Goal: Information Seeking & Learning: Compare options

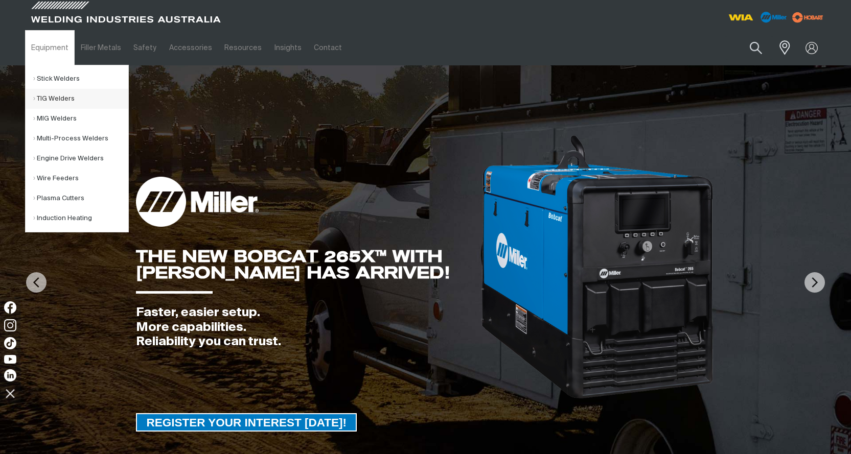
click at [42, 98] on link "TIG Welders" at bounding box center [80, 99] width 95 height 20
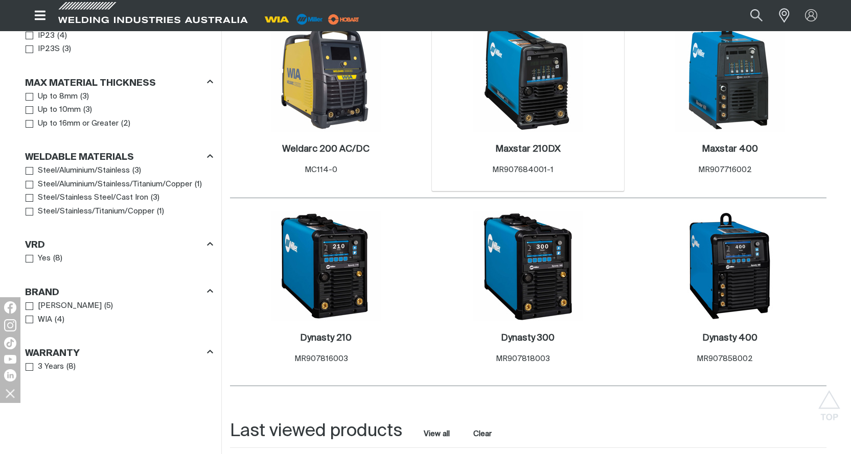
scroll to position [766, 0]
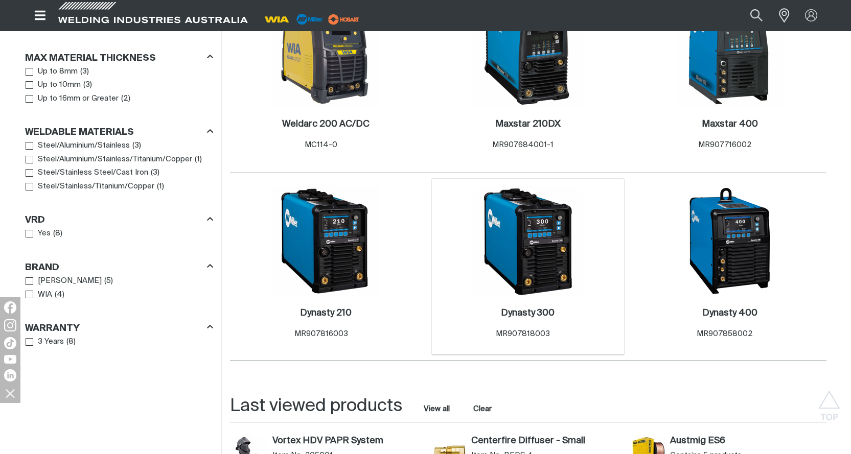
click at [530, 226] on img at bounding box center [527, 240] width 109 height 109
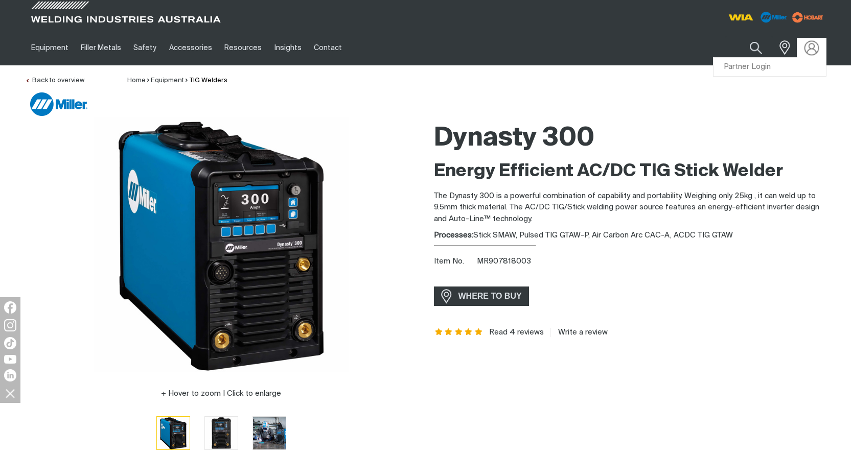
click at [814, 47] on img at bounding box center [811, 47] width 15 height 15
click at [771, 66] on link "Partner Login" at bounding box center [769, 67] width 112 height 19
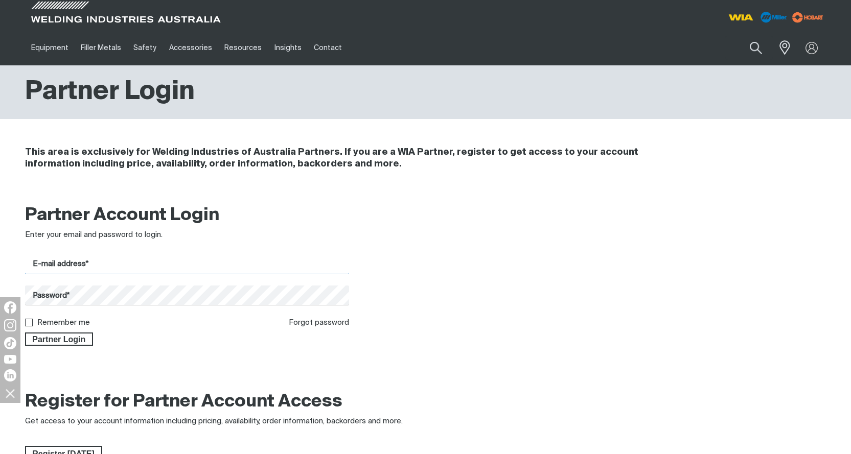
click at [105, 261] on input "E-mail address*" at bounding box center [187, 264] width 324 height 20
type input "[EMAIL_ADDRESS][DOMAIN_NAME]"
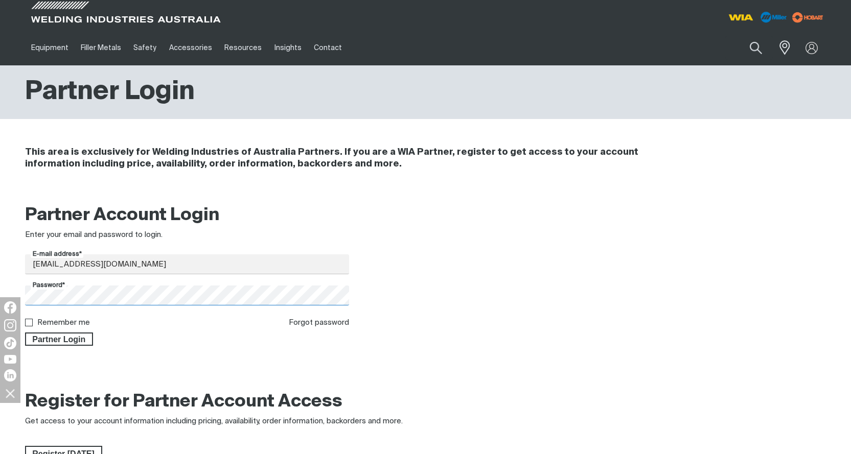
click at [25, 333] on button "Partner Login" at bounding box center [59, 339] width 68 height 13
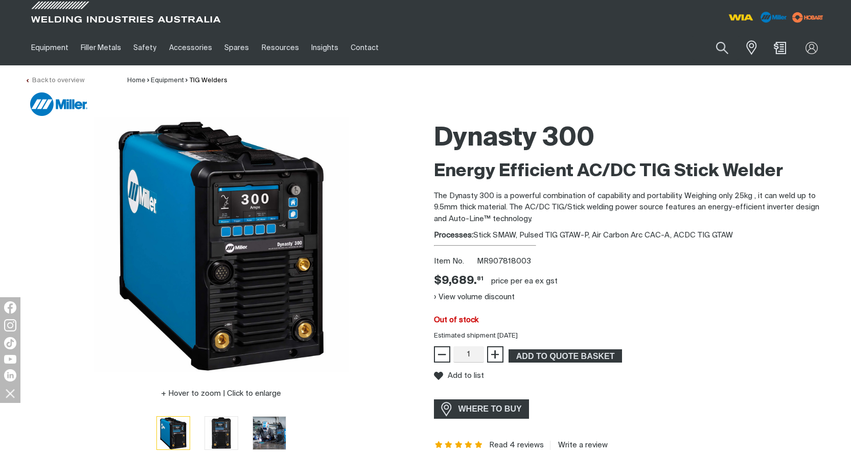
click at [37, 80] on link "Back to overview" at bounding box center [54, 80] width 59 height 7
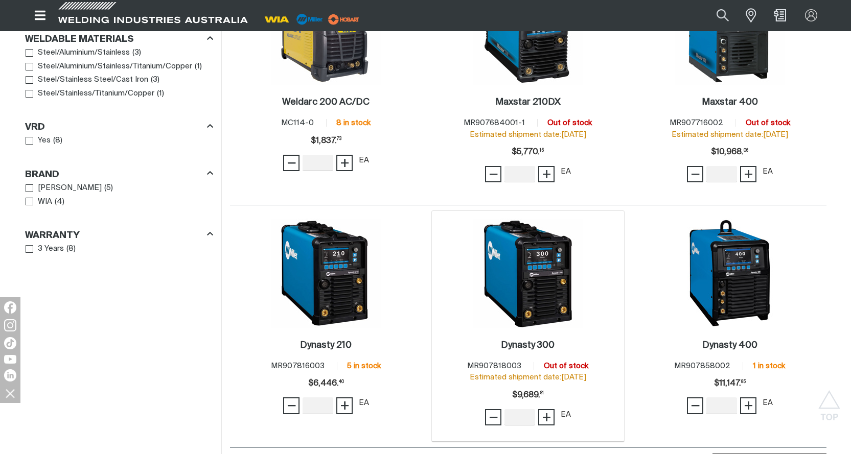
scroll to position [920, 0]
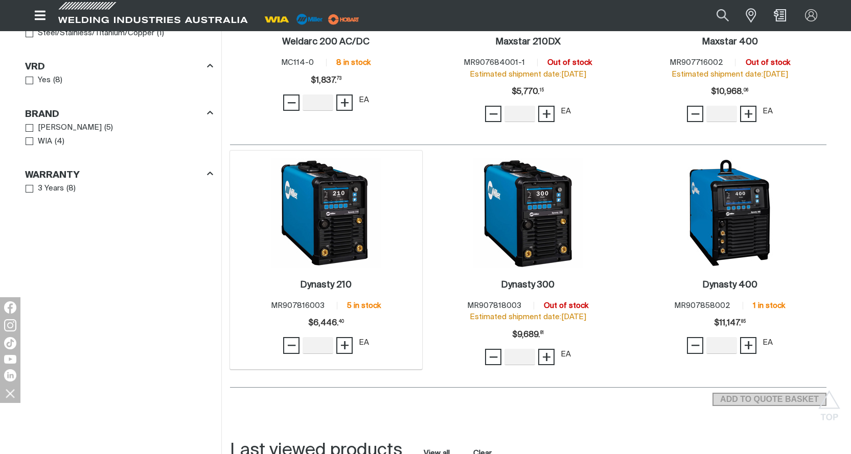
click at [366, 221] on img at bounding box center [325, 212] width 109 height 109
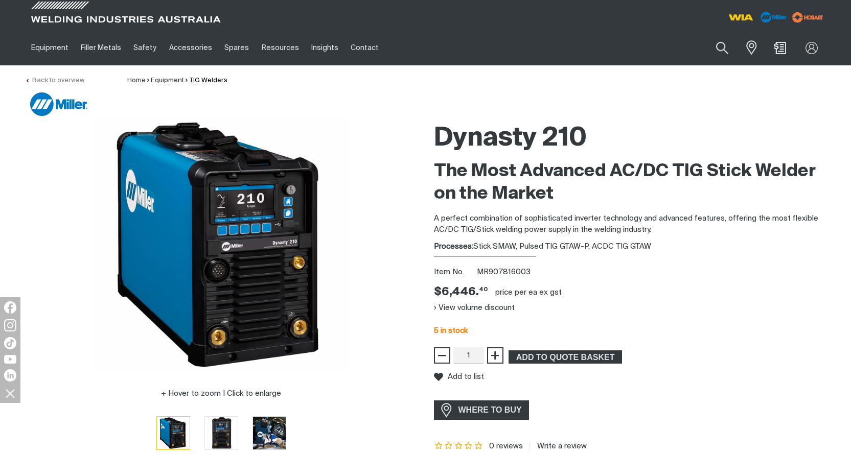
click at [52, 79] on link "Back to overview" at bounding box center [54, 80] width 59 height 7
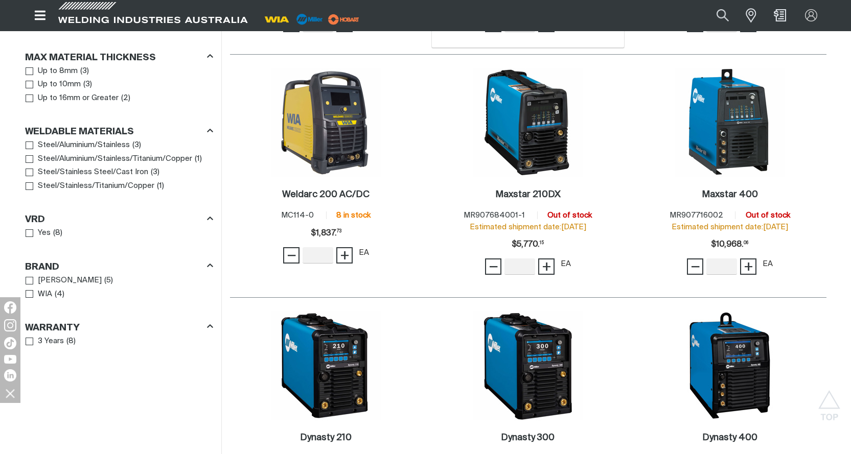
scroll to position [766, 0]
click at [546, 133] on img at bounding box center [527, 122] width 109 height 109
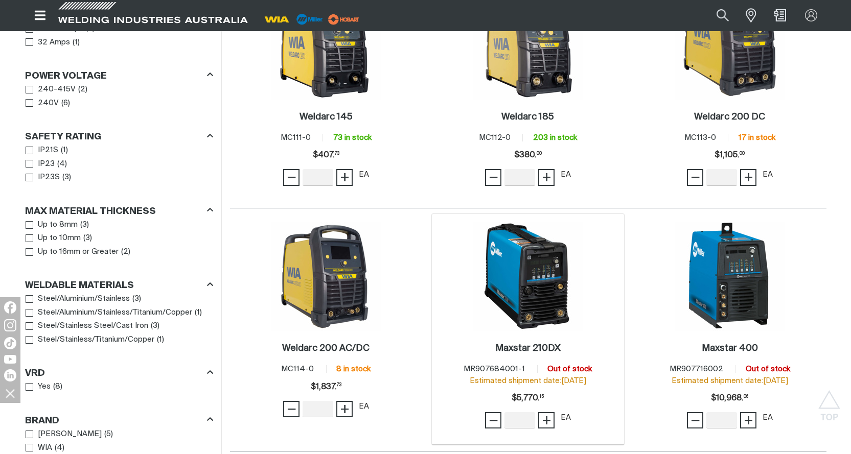
scroll to position [562, 0]
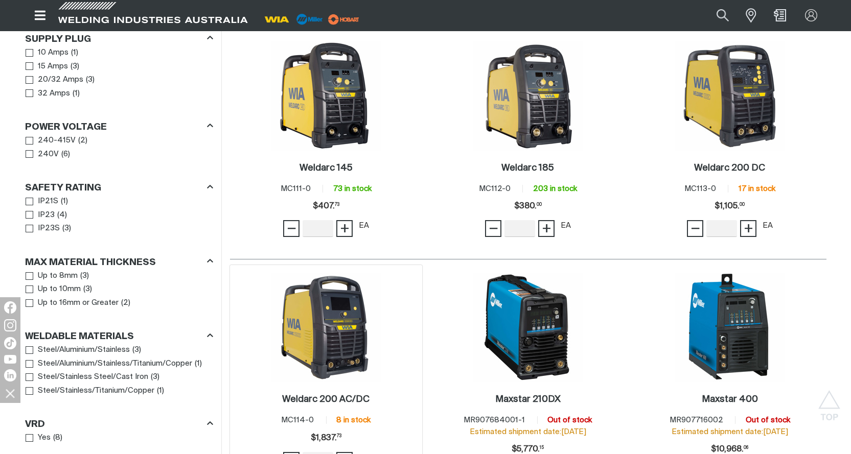
click at [325, 333] on img at bounding box center [325, 327] width 109 height 109
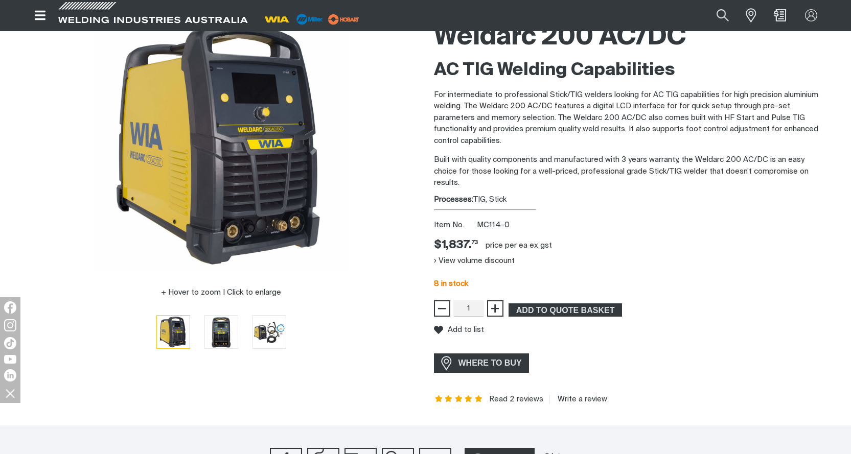
scroll to position [102, 0]
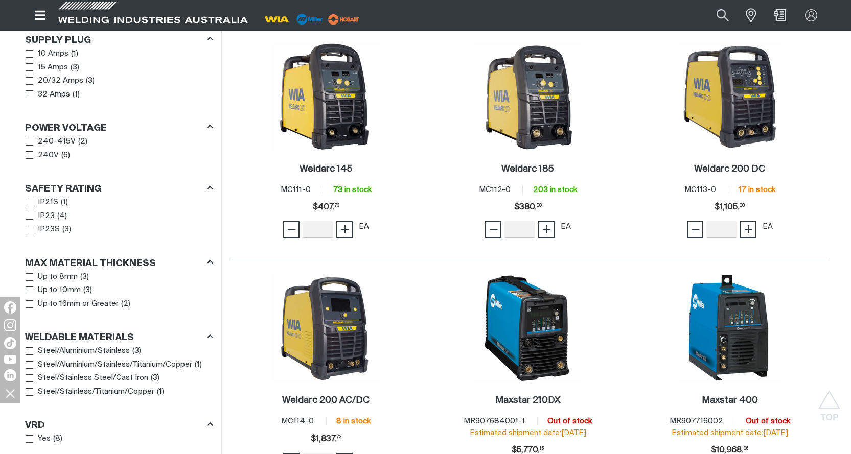
scroll to position [562, 0]
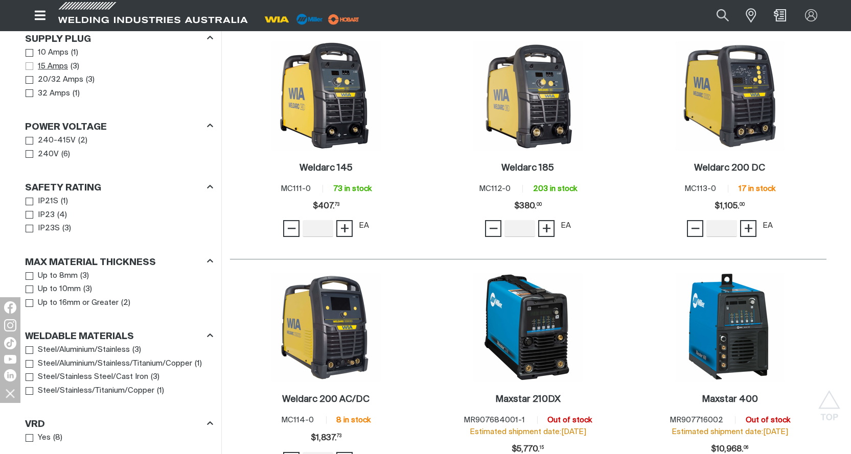
click at [30, 66] on span "Supply Plug" at bounding box center [30, 66] width 8 height 8
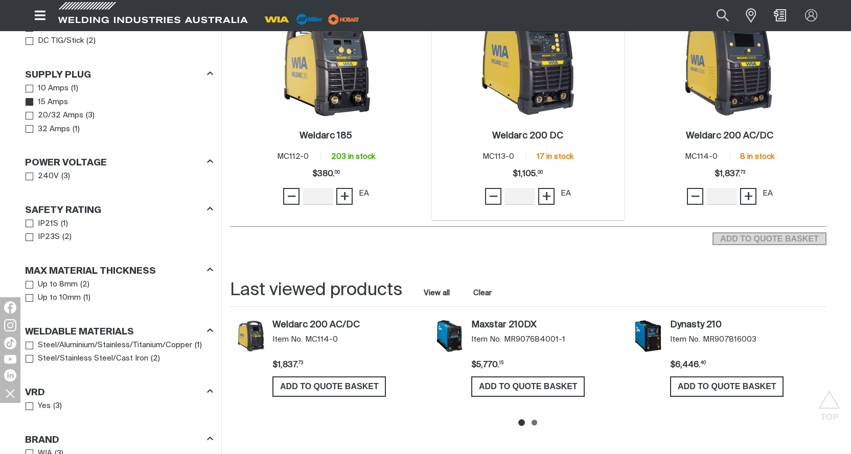
scroll to position [562, 0]
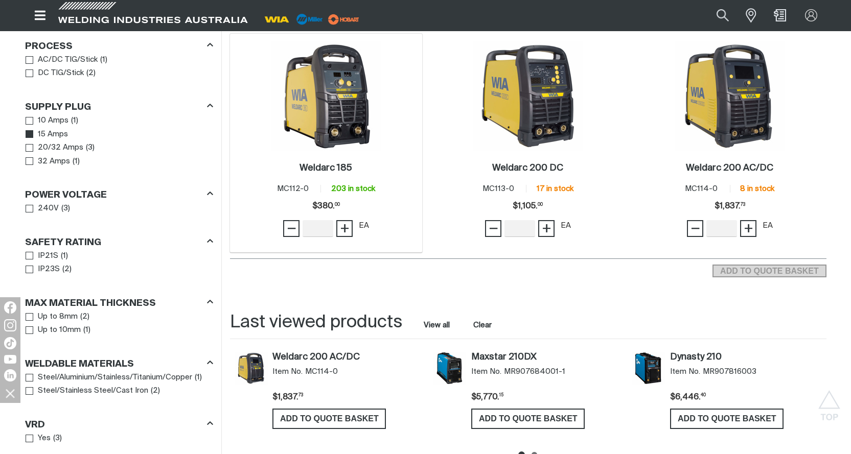
click at [329, 109] on img at bounding box center [325, 95] width 109 height 109
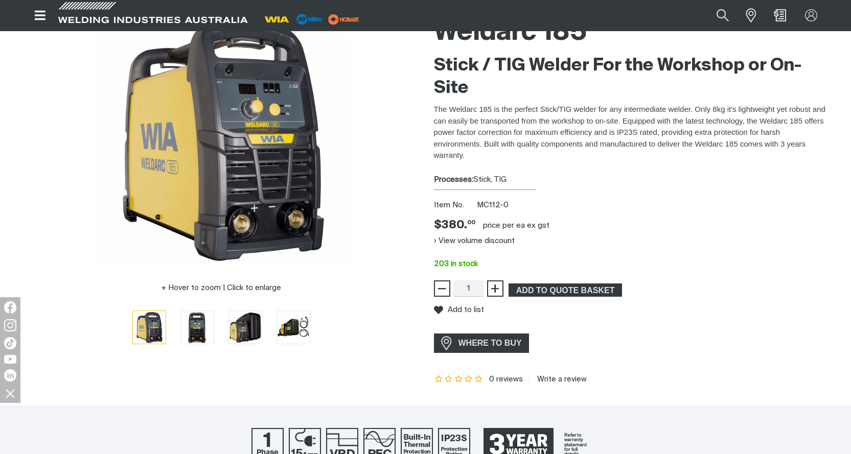
scroll to position [102, 0]
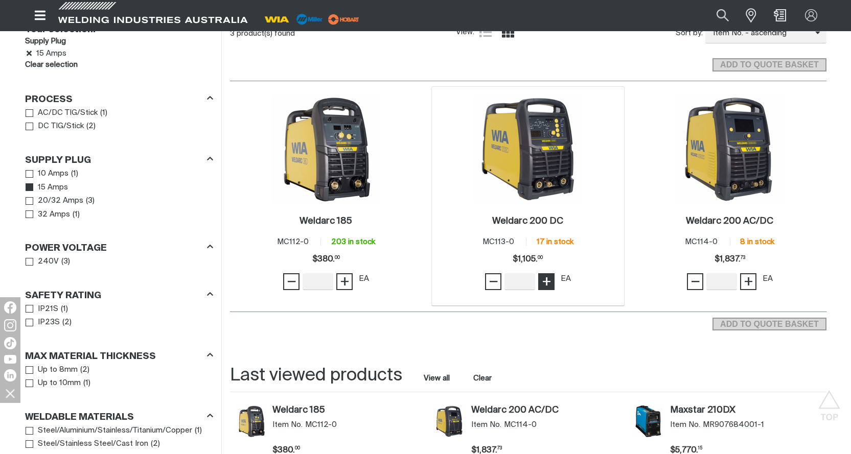
scroll to position [562, 0]
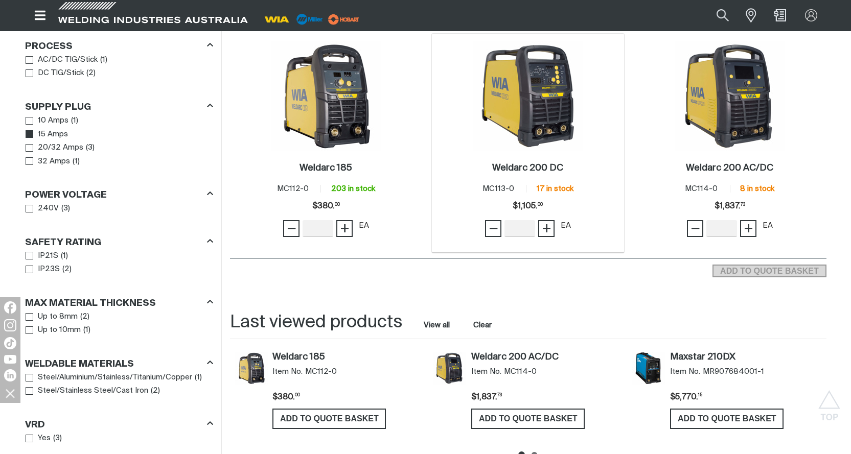
click at [534, 121] on img at bounding box center [527, 95] width 109 height 109
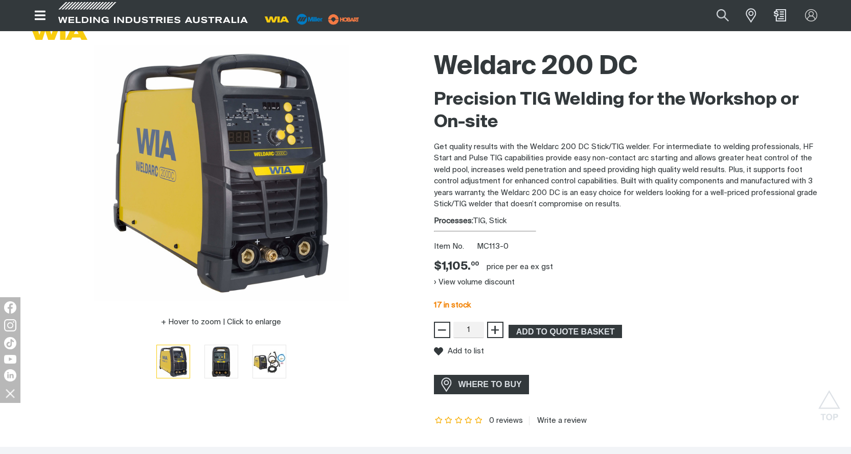
scroll to position [51, 0]
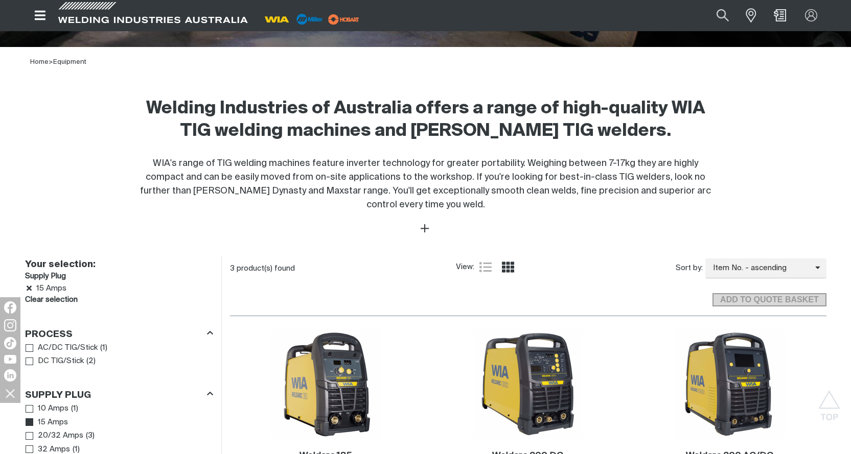
scroll to position [255, 0]
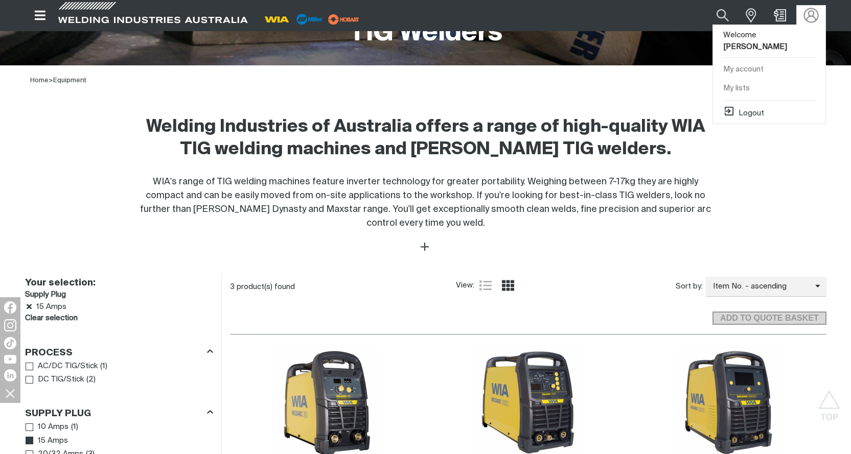
click at [813, 14] on img at bounding box center [811, 15] width 15 height 15
click at [748, 105] on button "Logout" at bounding box center [743, 111] width 41 height 12
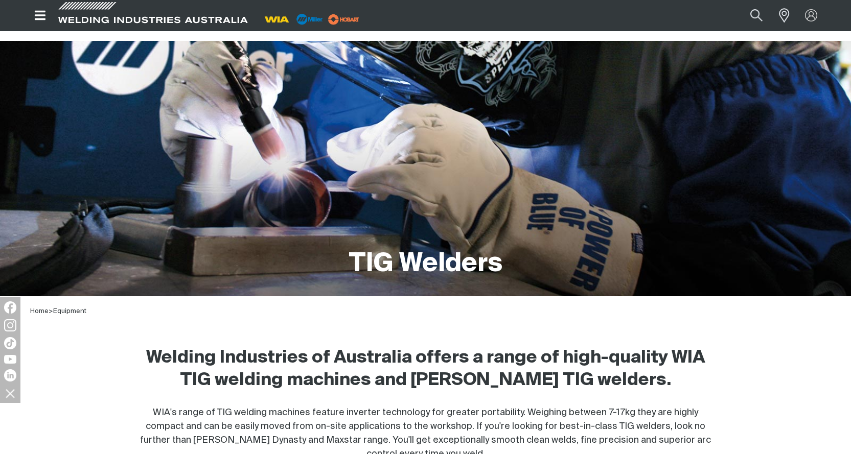
scroll to position [0, 0]
